Goal: Task Accomplishment & Management: Manage account settings

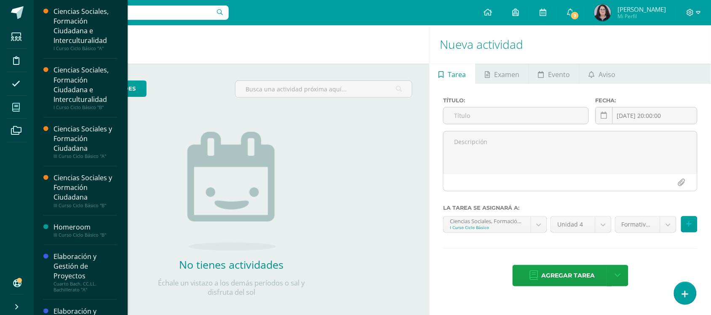
click at [11, 102] on span at bounding box center [16, 107] width 19 height 19
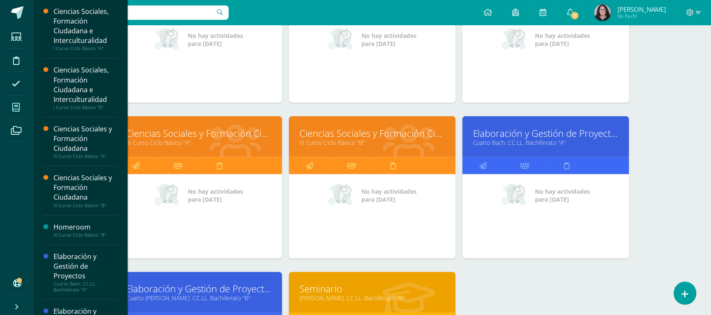
scroll to position [198, 0]
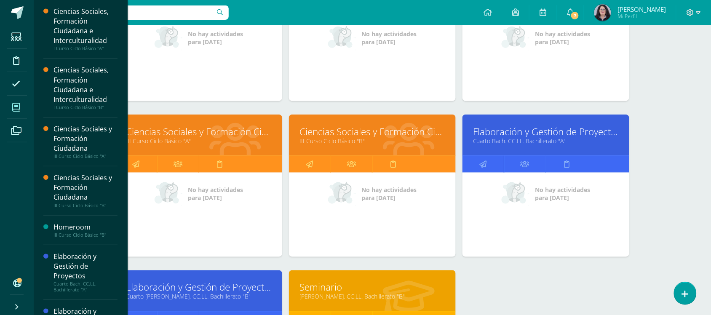
click at [518, 125] on link "Elaboración y Gestión de Proyectos" at bounding box center [546, 131] width 146 height 13
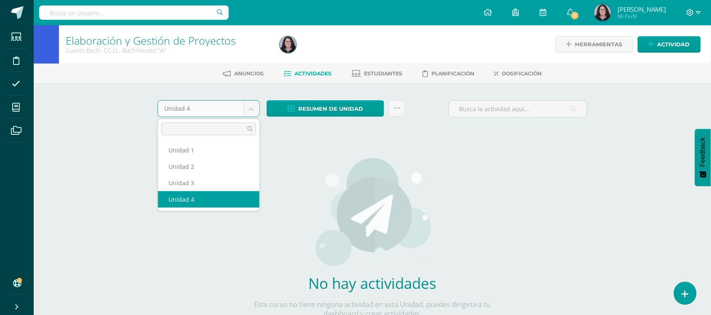
click at [243, 108] on body "Estudiantes Disciplina Asistencia Mis cursos Archivos Soporte Ayuda Reportar un…" at bounding box center [355, 181] width 711 height 362
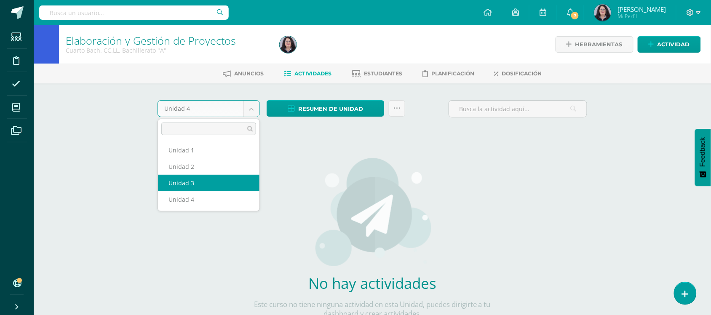
select select "Unidad 3"
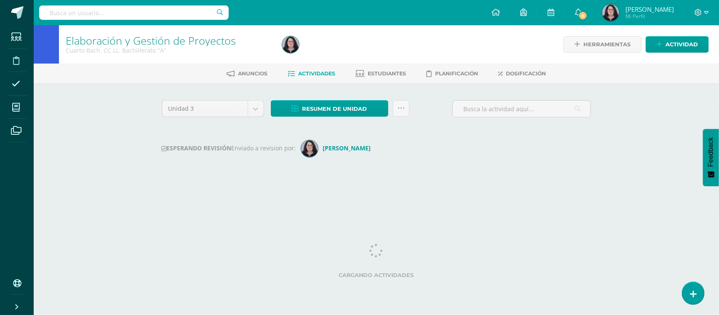
click at [17, 54] on span at bounding box center [16, 60] width 19 height 19
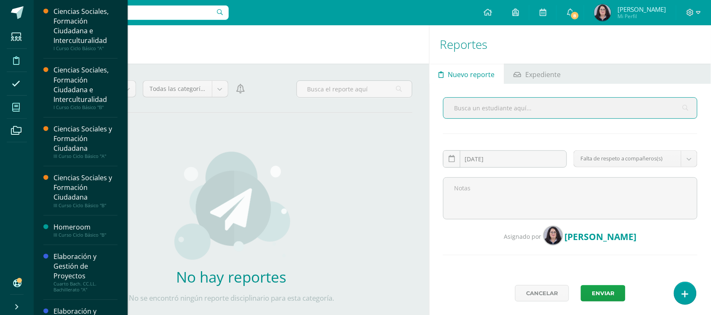
click at [19, 106] on icon at bounding box center [16, 107] width 8 height 8
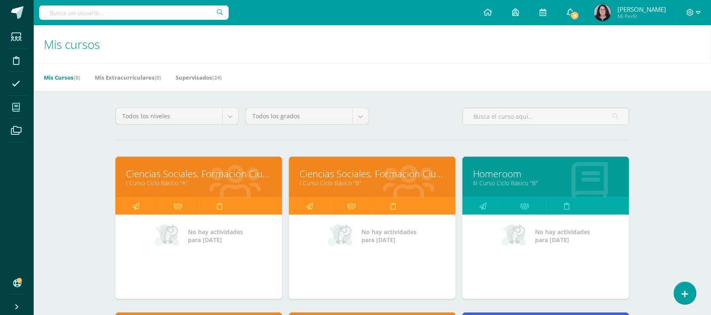
click at [576, 18] on link "9" at bounding box center [570, 12] width 27 height 25
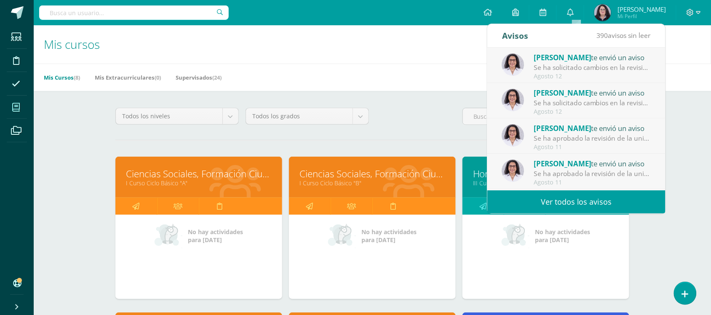
click at [408, 131] on div "Todos los niveles Todos los niveles Preprimaria Ciclo Básico [GEOGRAPHIC_DATA] …" at bounding box center [372, 120] width 520 height 24
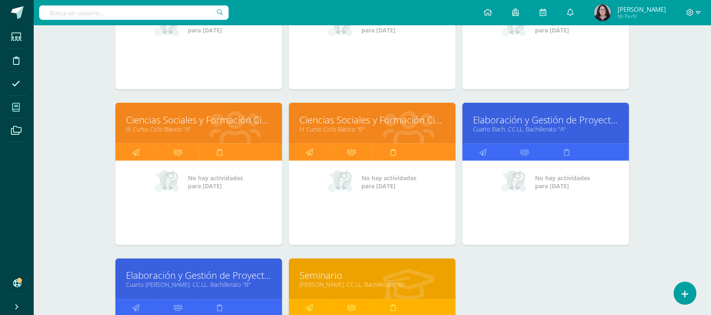
scroll to position [210, 0]
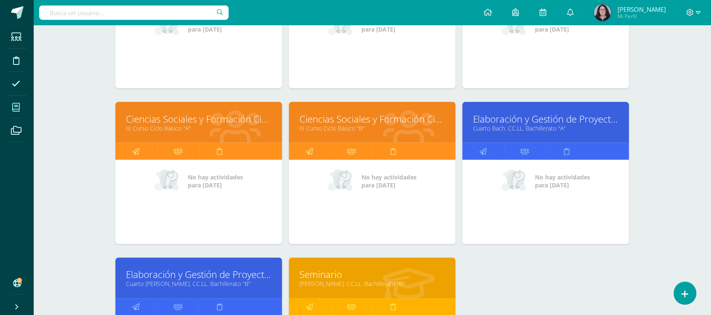
click at [209, 272] on link "Elaboración y Gestión de Proyectos" at bounding box center [199, 274] width 146 height 13
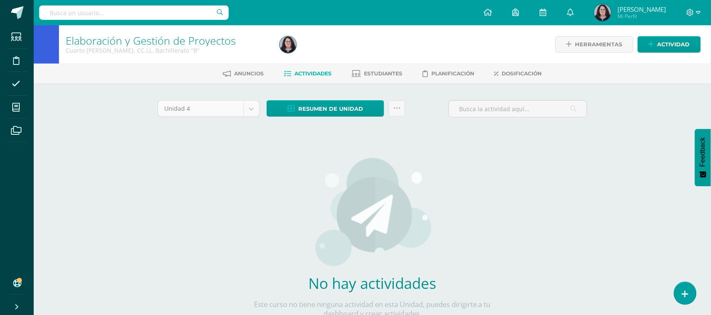
click at [246, 108] on body "Estudiantes Disciplina Asistencia Mis cursos Archivos Soporte Ayuda Reportar un…" at bounding box center [355, 181] width 711 height 362
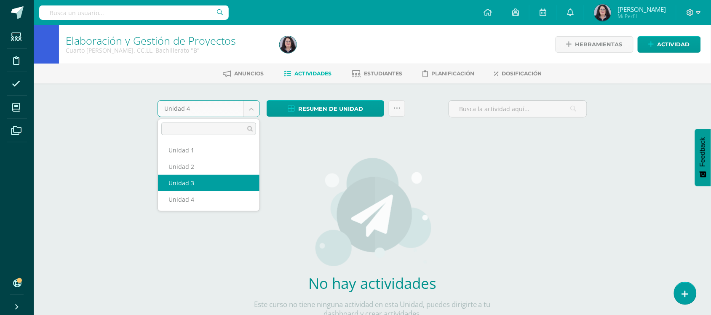
select select "Unidad 3"
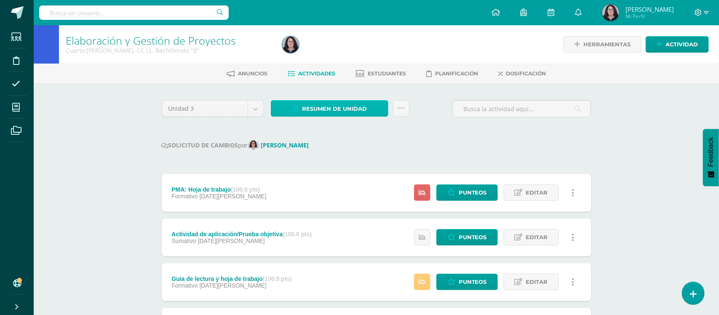
click at [367, 114] on link "Resumen de unidad" at bounding box center [329, 108] width 117 height 16
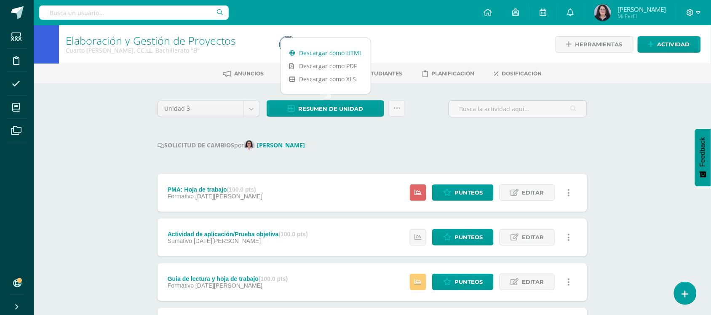
click at [339, 50] on link "Descargar como HTML" at bounding box center [326, 52] width 90 height 13
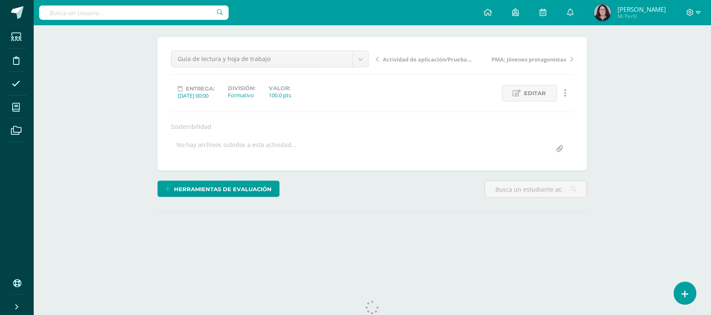
scroll to position [87, 0]
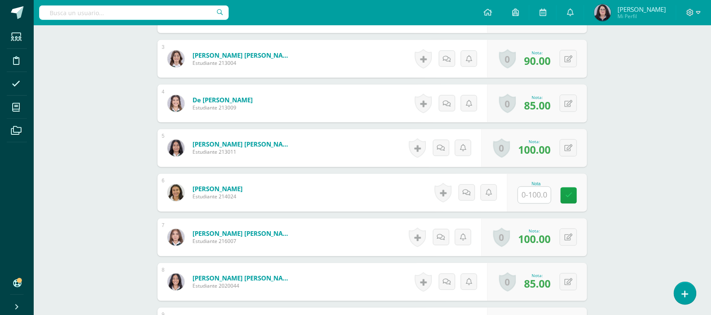
click at [530, 199] on input "text" at bounding box center [534, 195] width 33 height 16
type input "75"
click at [661, 93] on div "Elaboración y Gestión de Proyectos Cuarto Bach. CC.LL. Bachillerato "B" Herrami…" at bounding box center [372, 79] width 677 height 808
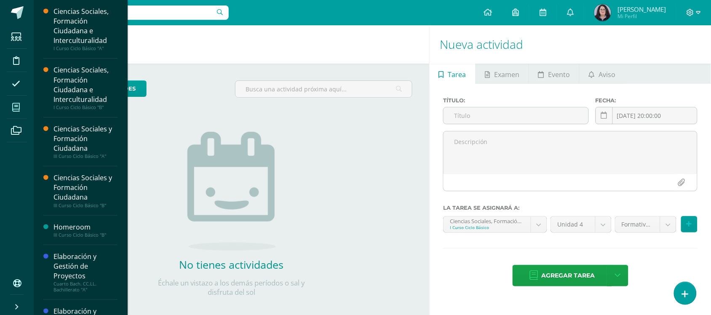
click at [21, 101] on span at bounding box center [16, 107] width 19 height 19
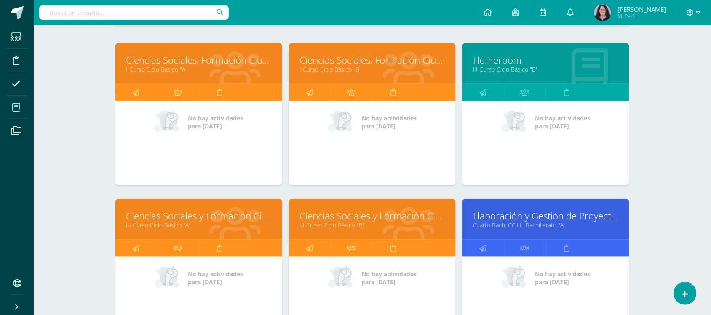
scroll to position [210, 0]
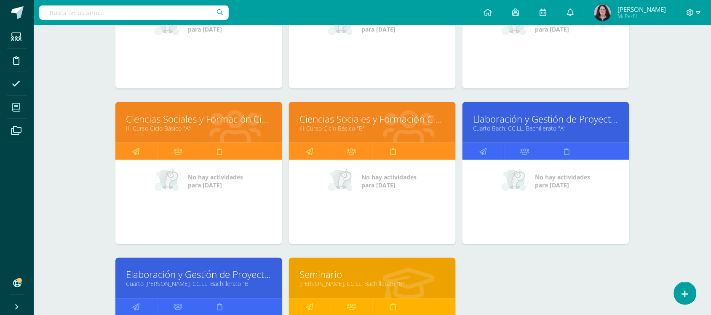
click at [483, 124] on link "Cuarto Bach. CC.LL. Bachillerato "A"" at bounding box center [546, 128] width 146 height 8
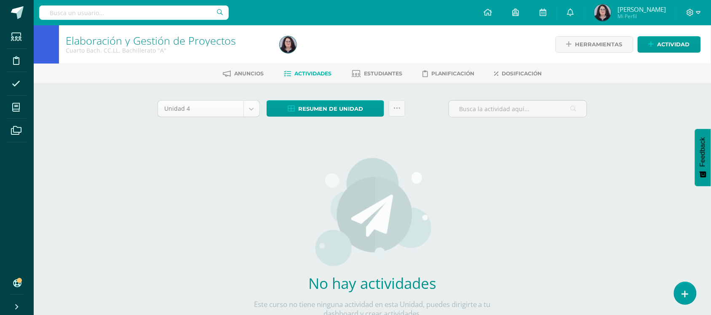
click at [253, 115] on body "Estudiantes Disciplina Asistencia Mis cursos Archivos Soporte Ayuda Reportar un…" at bounding box center [355, 181] width 711 height 362
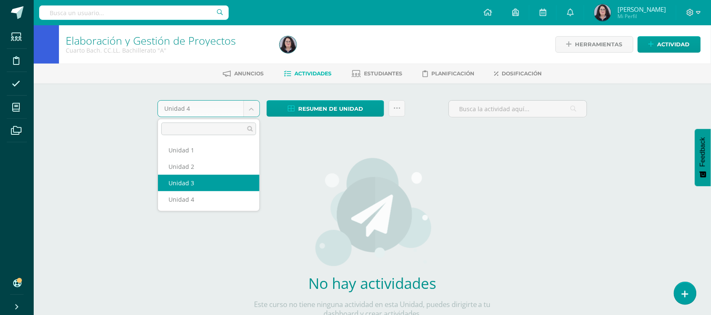
select select "Unidad 3"
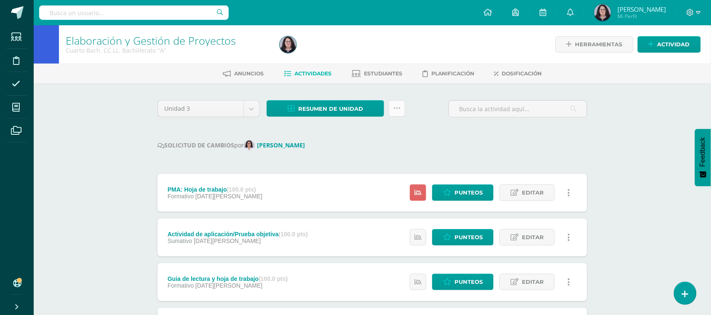
click at [405, 105] on div "Resumen de unidad Descargar como HTML Descargar como PDF Descargar como XLS Sub…" at bounding box center [335, 112] width 145 height 24
click at [401, 106] on link at bounding box center [397, 108] width 16 height 16
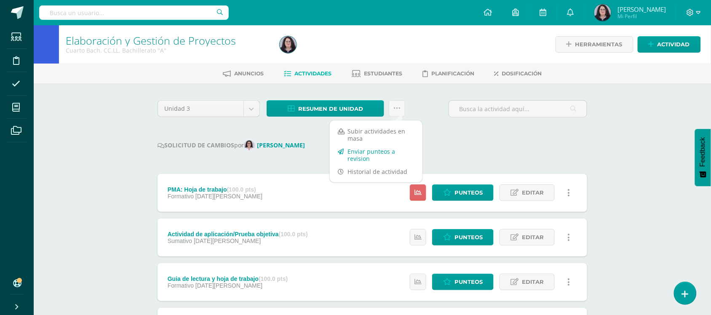
click at [358, 154] on link "Enviar punteos a revision" at bounding box center [376, 155] width 93 height 20
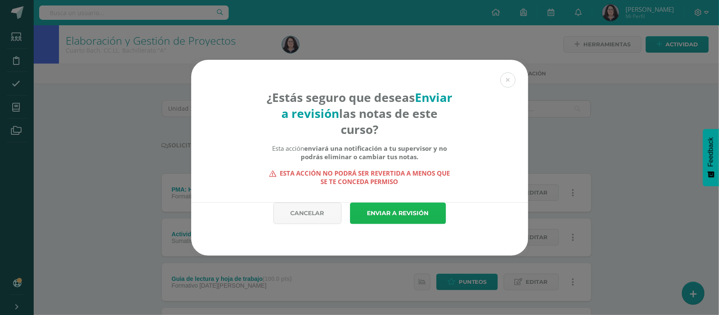
click at [407, 211] on link "Enviar a revisión" at bounding box center [398, 212] width 96 height 21
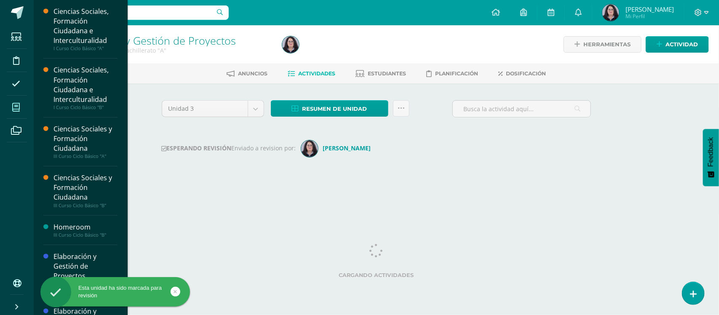
click at [20, 107] on span at bounding box center [16, 107] width 19 height 19
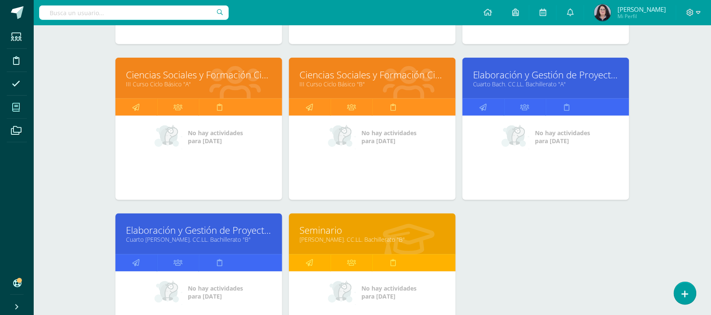
scroll to position [316, 0]
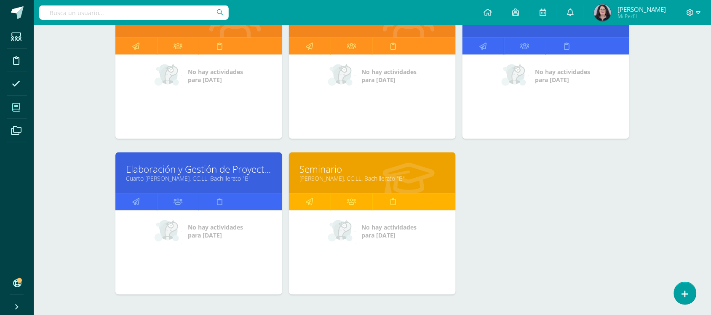
click at [192, 163] on link "Elaboración y Gestión de Proyectos" at bounding box center [199, 169] width 146 height 13
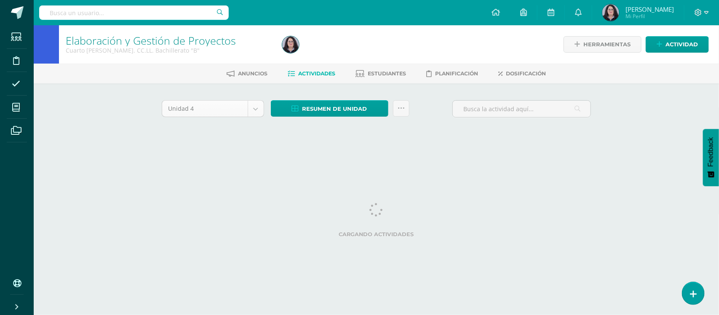
click at [250, 109] on body "Estudiantes Disciplina Asistencia Mis cursos Archivos Soporte Ayuda Reportar un…" at bounding box center [359, 78] width 719 height 157
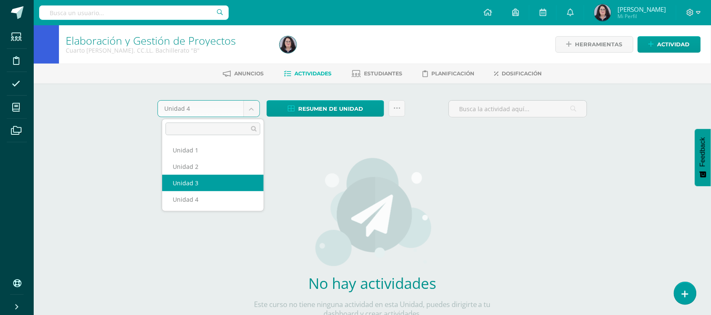
drag, startPoint x: 198, startPoint y: 182, endPoint x: 204, endPoint y: 177, distance: 7.8
select select "Unidad 3"
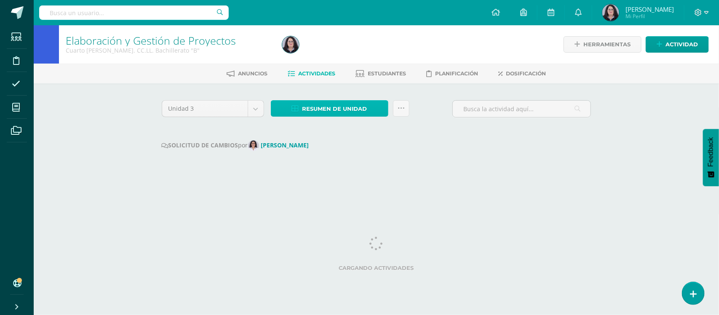
click at [318, 110] on span "Resumen de unidad" at bounding box center [334, 109] width 65 height 16
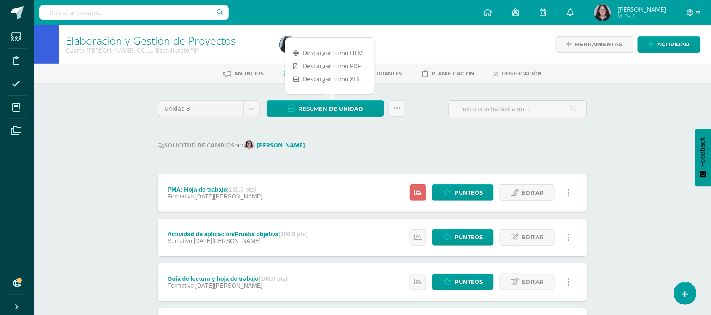
click at [334, 141] on div "SOLICITUD DE CAMBIOS por Emmy Barrios" at bounding box center [371, 145] width 429 height 11
click at [396, 100] on link at bounding box center [397, 108] width 16 height 16
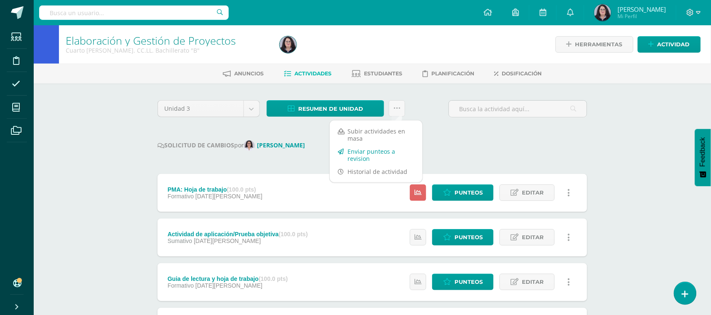
click at [373, 154] on link "Enviar punteos a revision" at bounding box center [376, 155] width 93 height 20
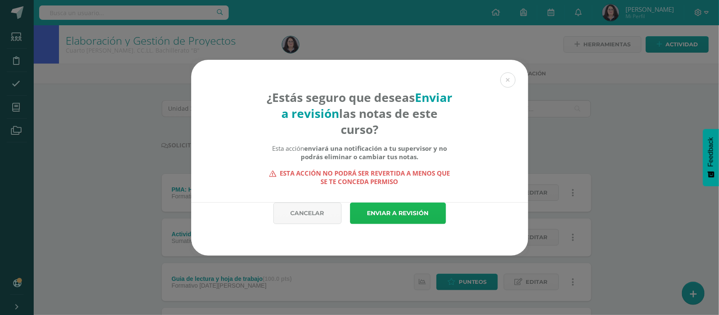
click at [407, 212] on link "Enviar a revisión" at bounding box center [398, 212] width 96 height 21
